Goal: Task Accomplishment & Management: Manage account settings

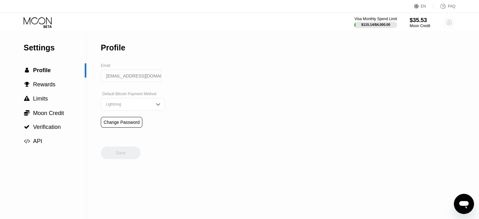
click at [447, 18] on circle at bounding box center [449, 22] width 13 height 13
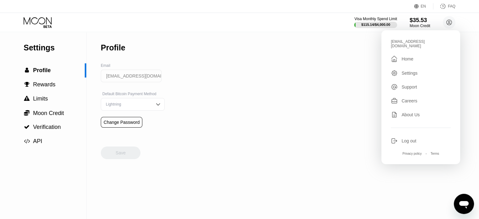
click at [401, 56] on div "" at bounding box center [396, 59] width 11 height 8
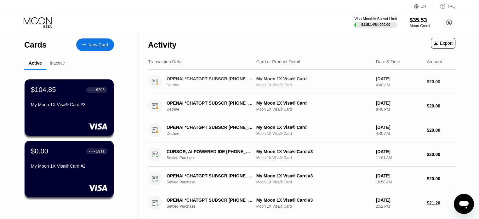
click at [219, 81] on div "OPENAI *CHATGPT SUBSCR [PHONE_NUMBER] US" at bounding box center [210, 78] width 86 height 5
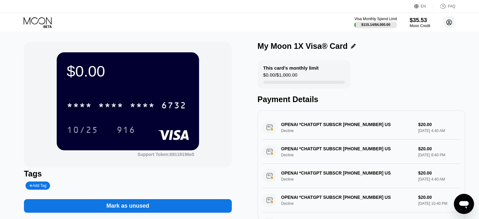
click at [449, 18] on circle at bounding box center [449, 22] width 13 height 13
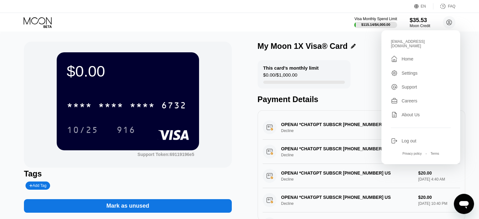
click at [406, 58] on div " Home" at bounding box center [421, 59] width 60 height 8
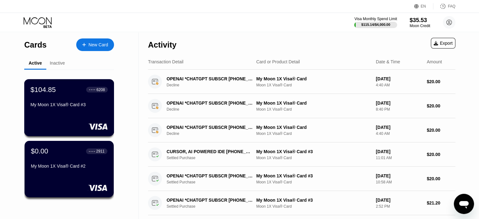
click at [42, 110] on div "My Moon 1X Visa® Card #3" at bounding box center [69, 106] width 77 height 8
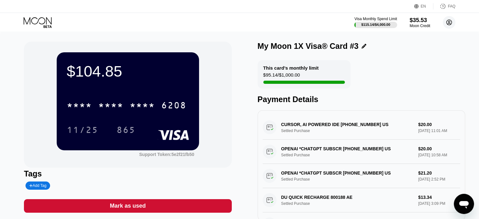
click at [453, 21] on circle at bounding box center [449, 22] width 13 height 13
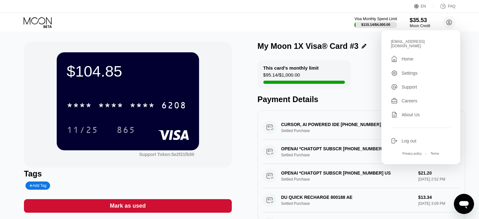
click at [407, 56] on div "Home" at bounding box center [408, 58] width 12 height 5
